Goal: Task Accomplishment & Management: Use online tool/utility

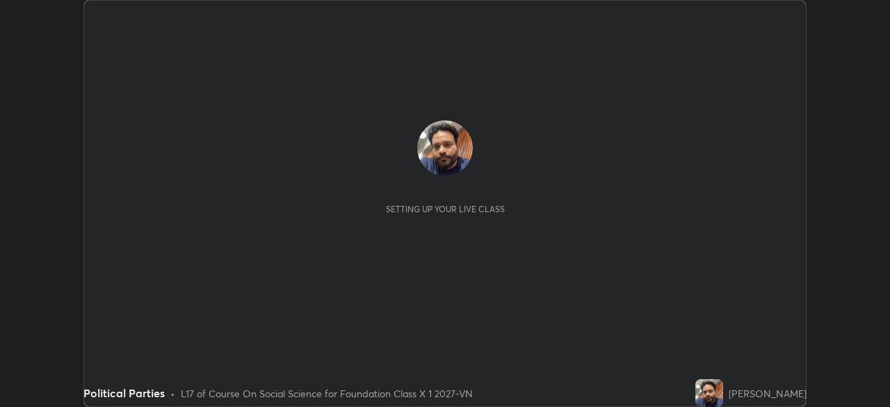
scroll to position [407, 889]
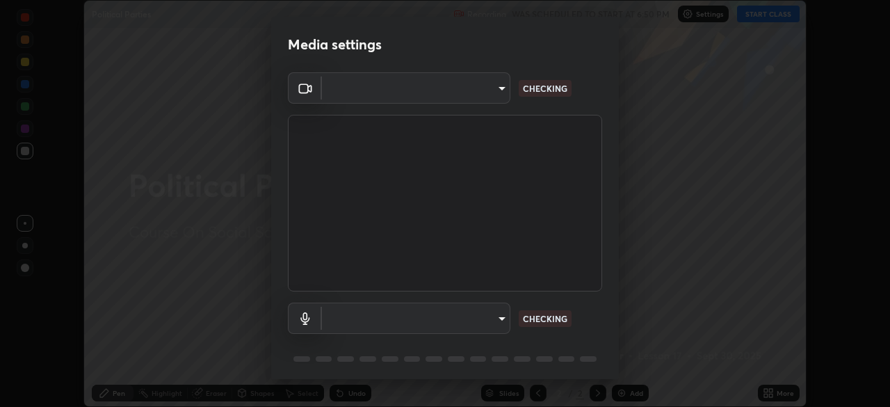
type input "5402053dac797fbd6203b9055fefd71c8703e877445e1219393e3e645ba4b0f2"
type input "55c49ec772b493a5fbef41ed534a22dcc48bd9c2a71093a13aa25e8885e862ad"
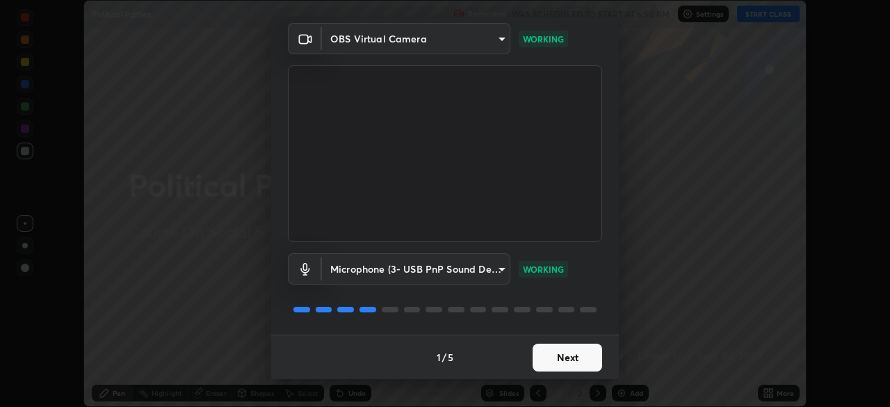
click at [581, 359] on button "Next" at bounding box center [567, 357] width 70 height 28
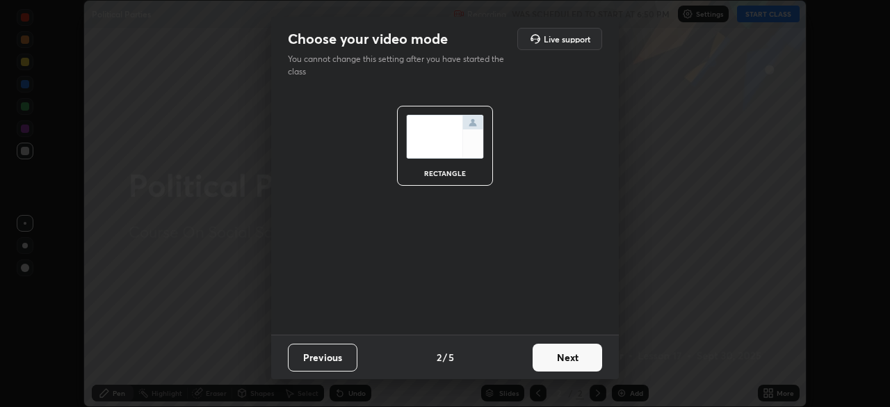
scroll to position [0, 0]
click at [582, 357] on button "Next" at bounding box center [567, 357] width 70 height 28
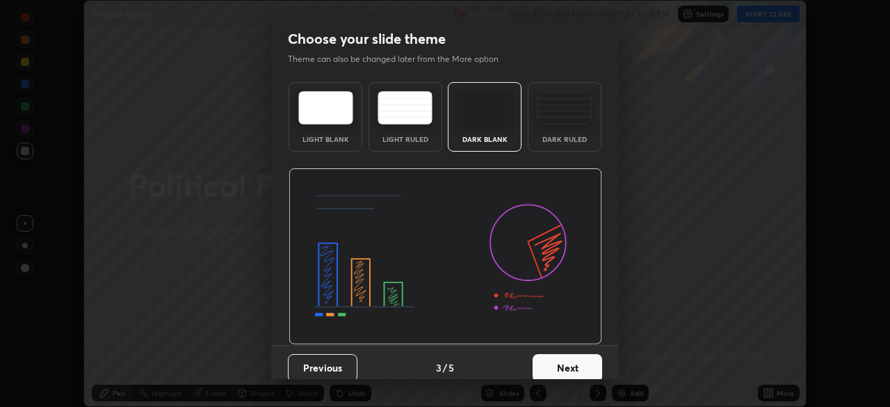
click at [580, 361] on button "Next" at bounding box center [567, 368] width 70 height 28
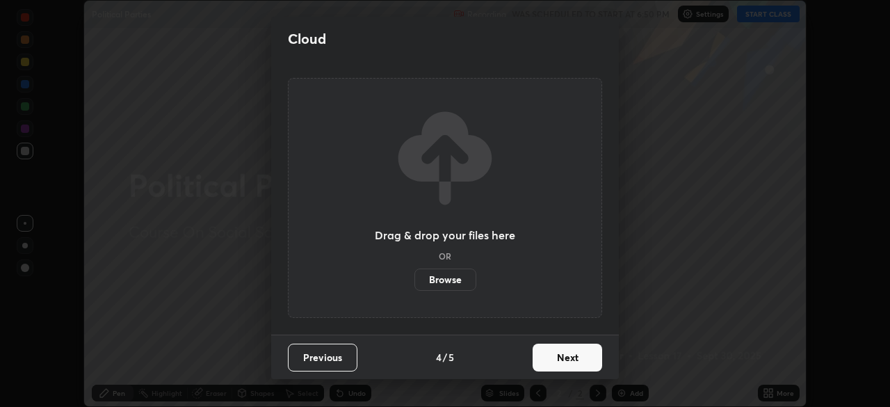
click at [581, 357] on button "Next" at bounding box center [567, 357] width 70 height 28
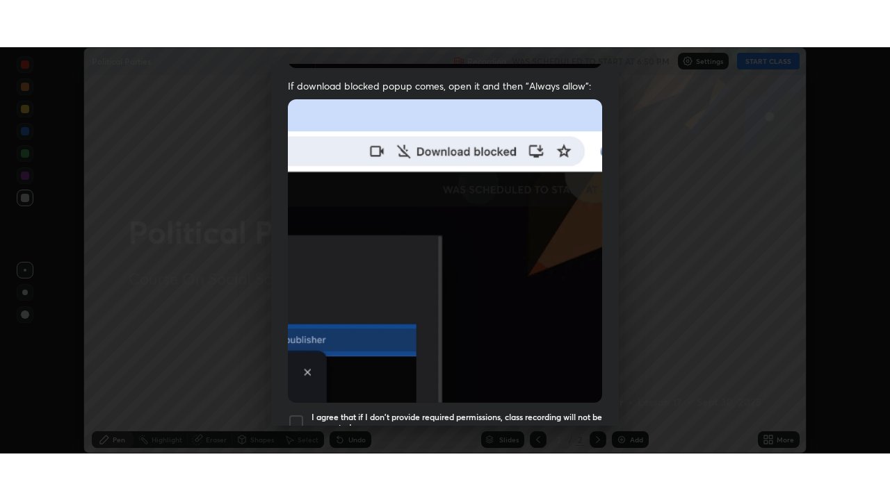
scroll to position [333, 0]
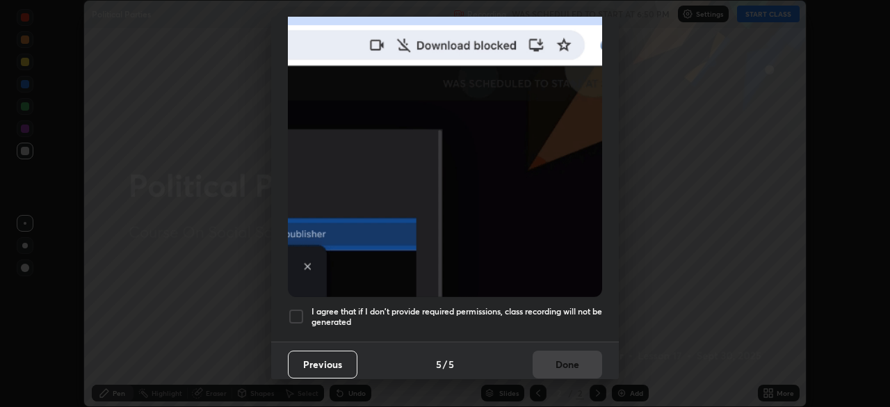
click at [522, 306] on h5 "I agree that if I don't provide required permissions, class recording will not …" at bounding box center [456, 317] width 291 height 22
click at [541, 352] on button "Done" at bounding box center [567, 364] width 70 height 28
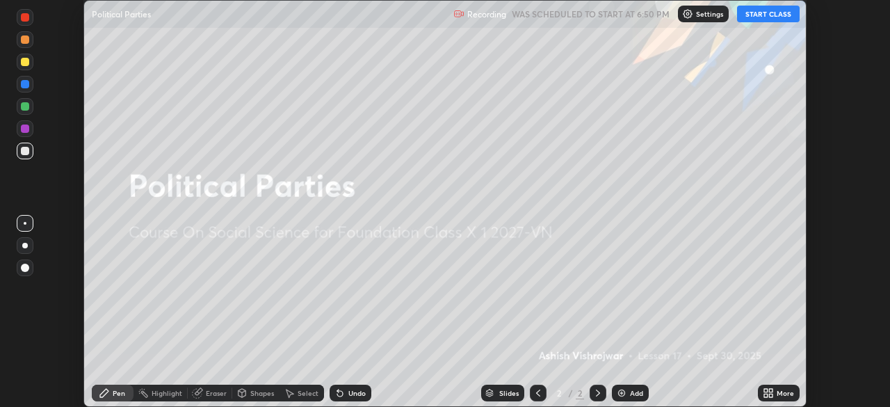
click at [761, 13] on button "START CLASS" at bounding box center [768, 14] width 63 height 17
click at [771, 391] on icon at bounding box center [770, 390] width 3 height 3
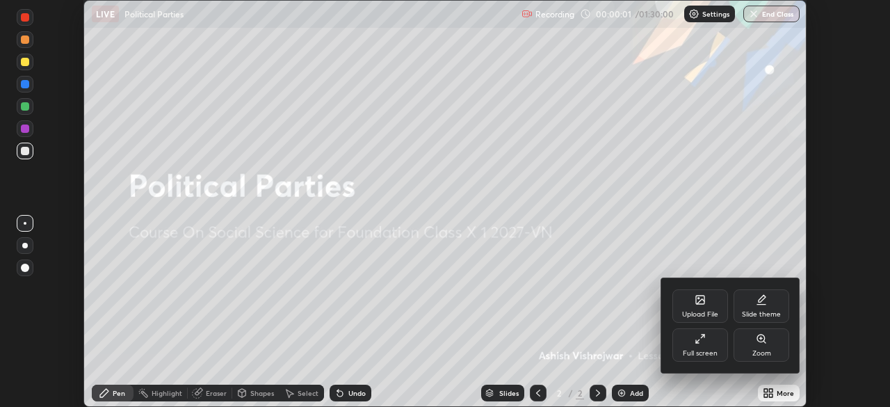
click at [710, 342] on div "Full screen" at bounding box center [700, 344] width 56 height 33
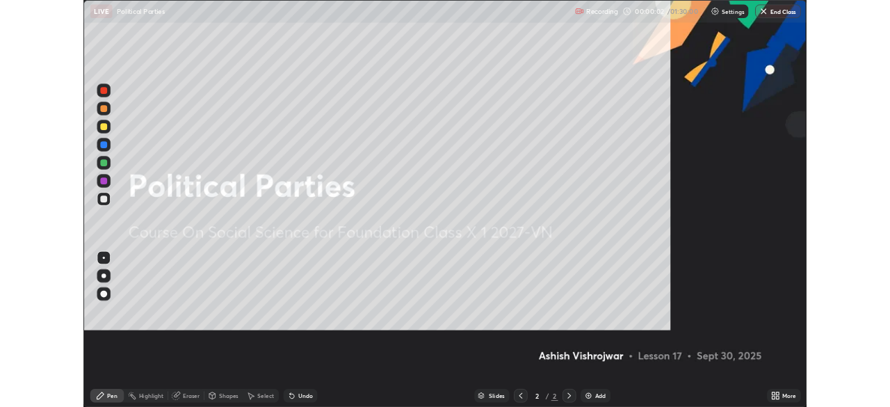
scroll to position [500, 890]
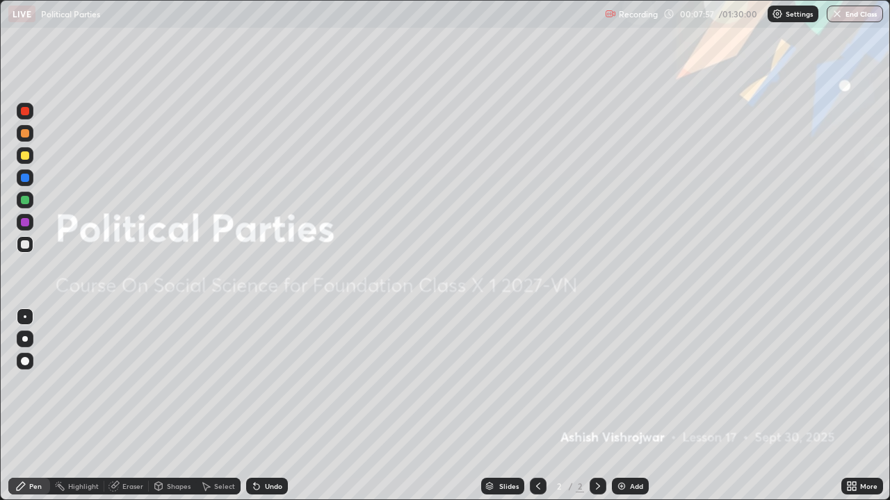
click at [620, 406] on img at bounding box center [621, 486] width 11 height 11
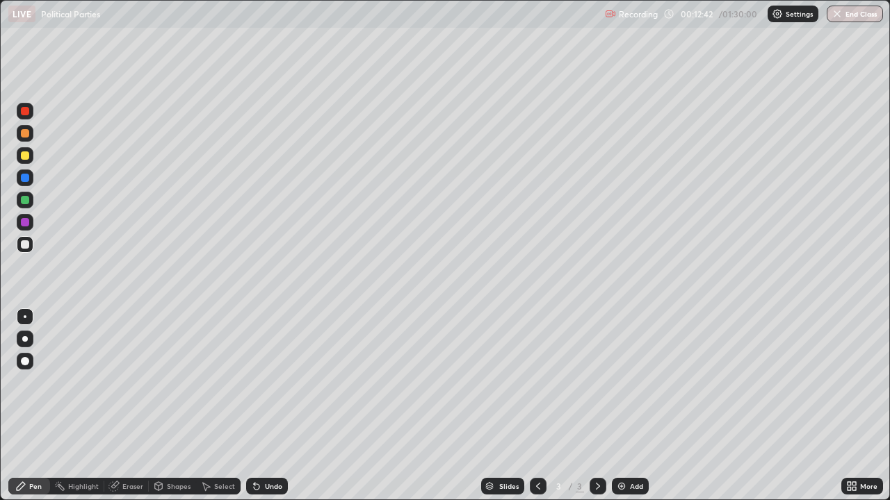
click at [631, 406] on div "Add" at bounding box center [636, 486] width 13 height 7
click at [24, 109] on div at bounding box center [25, 111] width 8 height 8
click at [28, 244] on div at bounding box center [25, 245] width 8 height 8
click at [26, 245] on div at bounding box center [25, 245] width 8 height 8
click at [634, 406] on div "Add" at bounding box center [636, 486] width 13 height 7
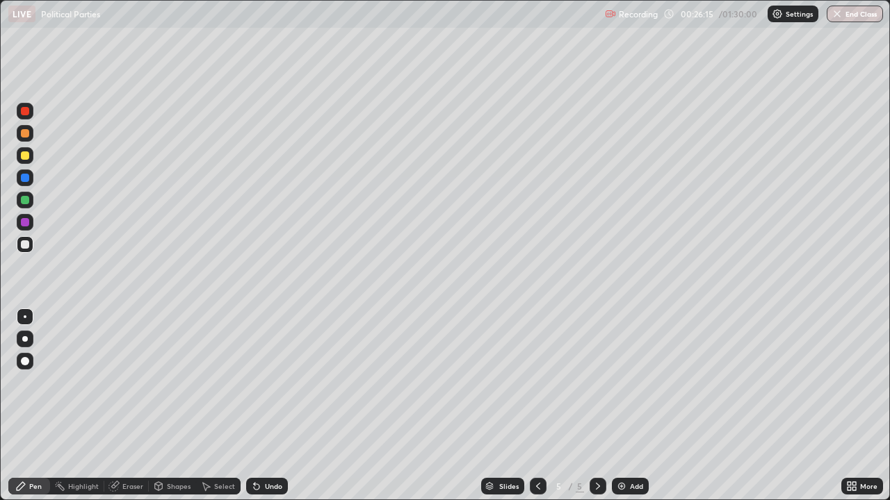
click at [24, 133] on div at bounding box center [25, 133] width 8 height 8
click at [124, 406] on div "Eraser" at bounding box center [132, 486] width 21 height 7
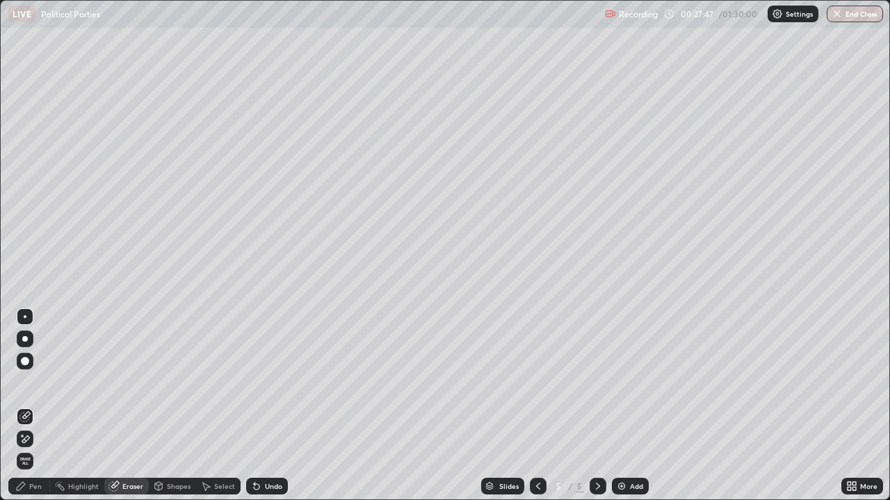
click at [27, 406] on div "Pen" at bounding box center [29, 486] width 42 height 17
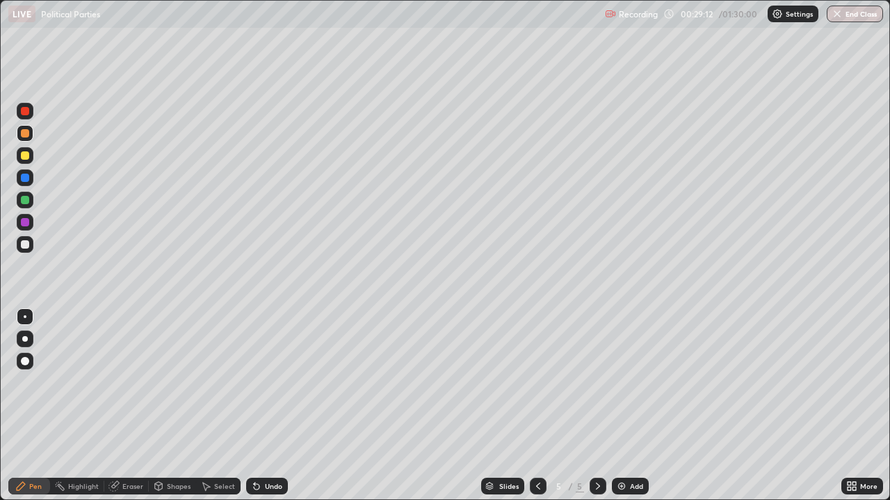
click at [619, 406] on img at bounding box center [621, 486] width 11 height 11
click at [125, 406] on div "Eraser" at bounding box center [132, 486] width 21 height 7
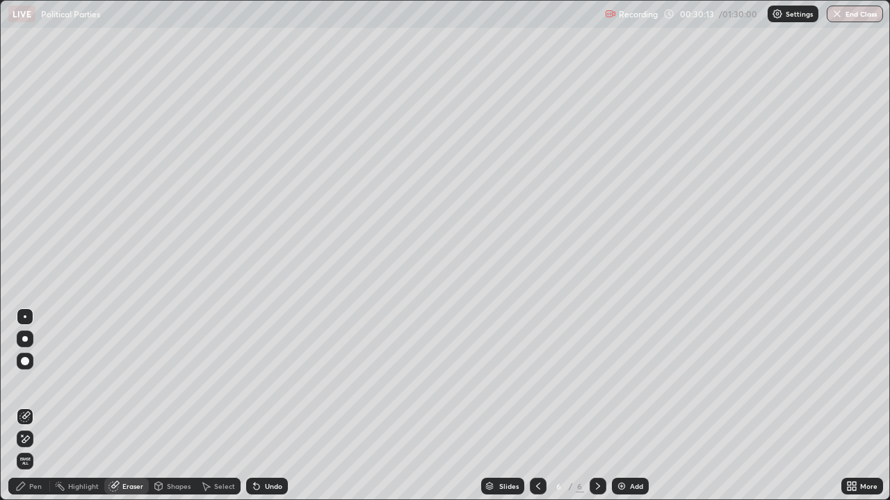
click at [31, 406] on div "Pen" at bounding box center [29, 486] width 42 height 17
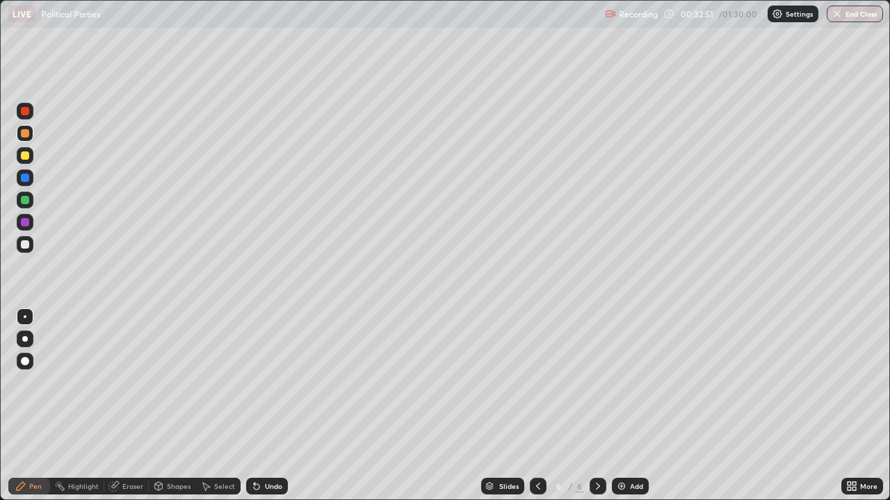
click at [624, 406] on img at bounding box center [621, 486] width 11 height 11
click at [23, 199] on div at bounding box center [25, 200] width 8 height 8
click at [26, 244] on div at bounding box center [25, 245] width 8 height 8
click at [627, 406] on div "Add" at bounding box center [630, 486] width 37 height 17
click at [630, 406] on div "Add" at bounding box center [636, 486] width 13 height 7
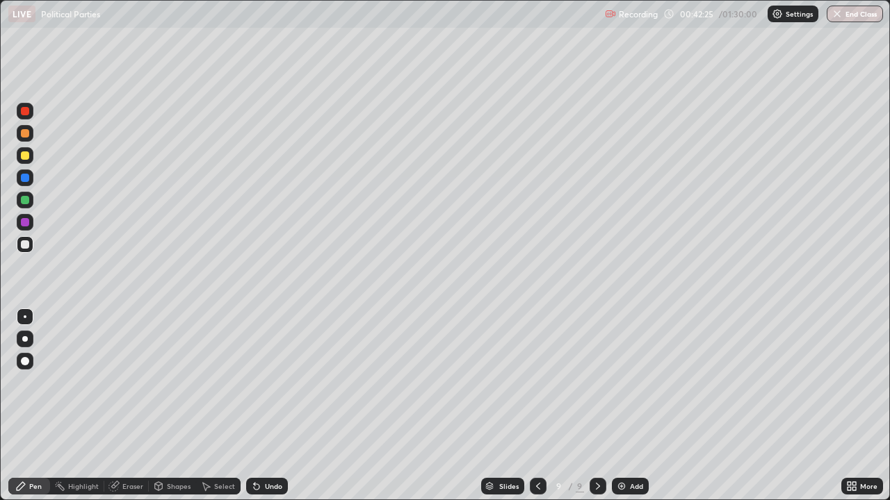
click at [128, 406] on div "Eraser" at bounding box center [132, 486] width 21 height 7
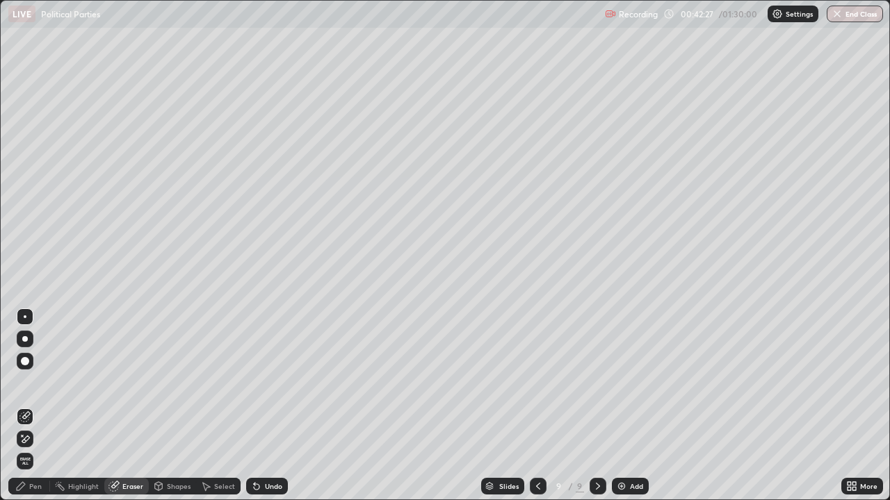
click at [41, 406] on div "Pen" at bounding box center [35, 486] width 13 height 7
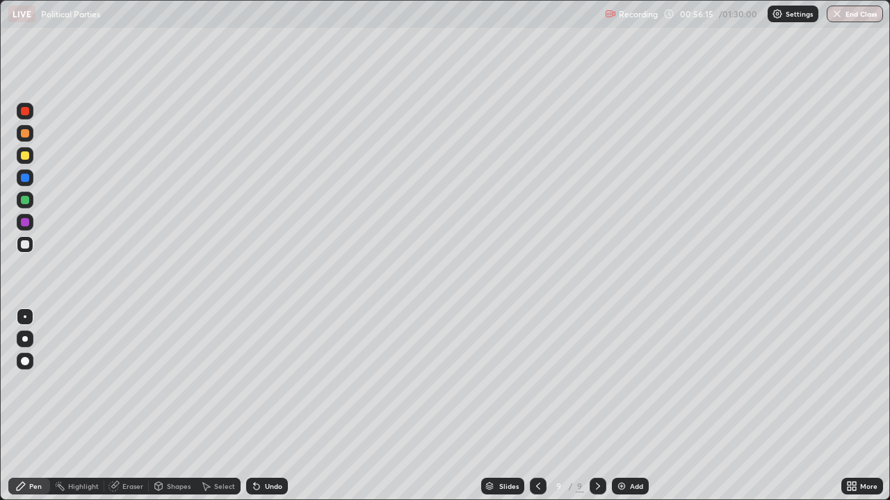
click at [846, 14] on button "End Class" at bounding box center [854, 14] width 56 height 17
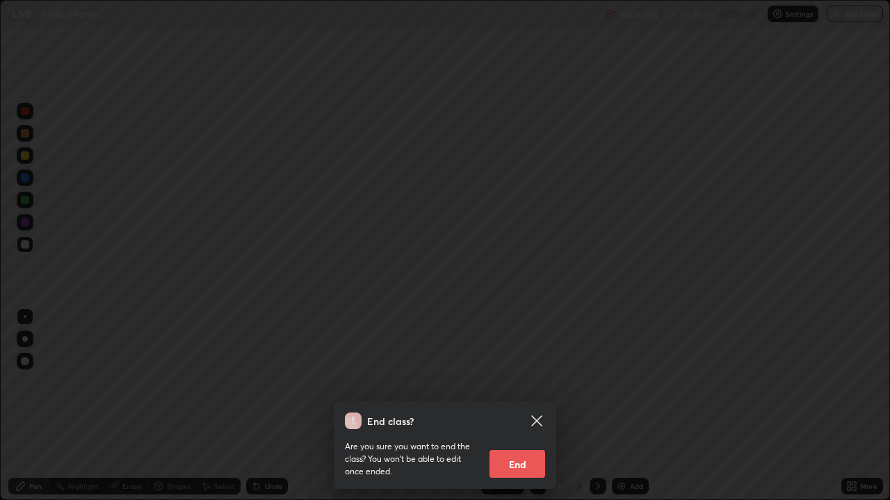
click at [515, 406] on button "End" at bounding box center [517, 464] width 56 height 28
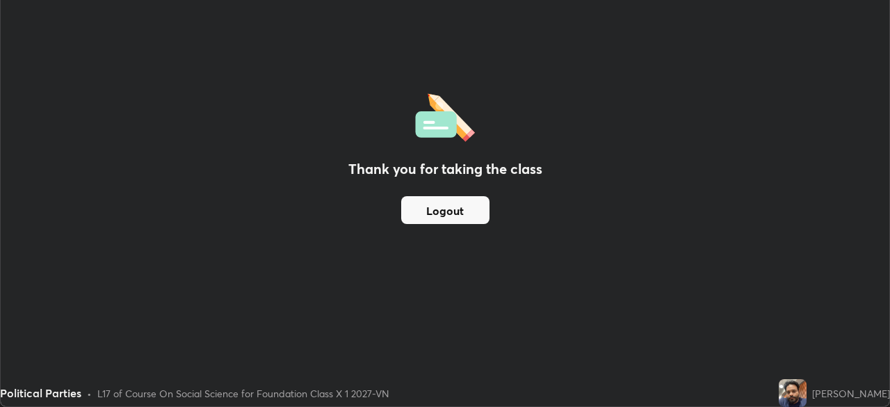
scroll to position [69103, 68620]
